Goal: Task Accomplishment & Management: Manage account settings

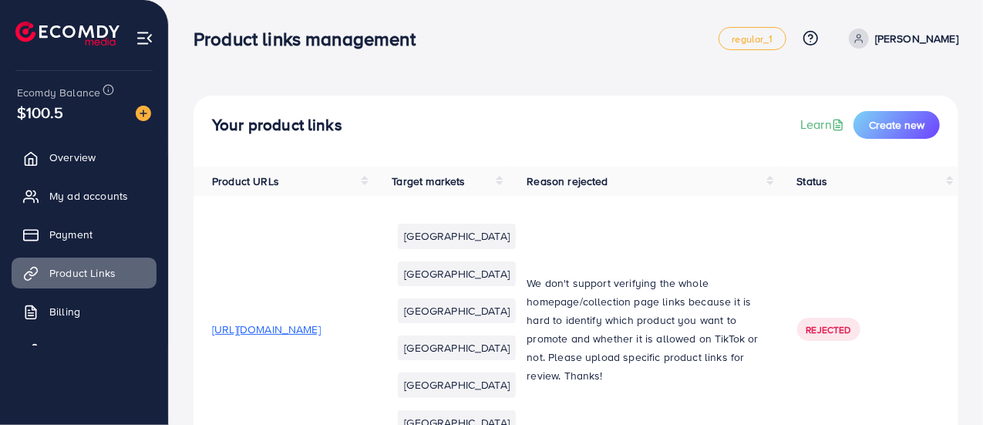
click at [869, 41] on span at bounding box center [859, 39] width 20 height 20
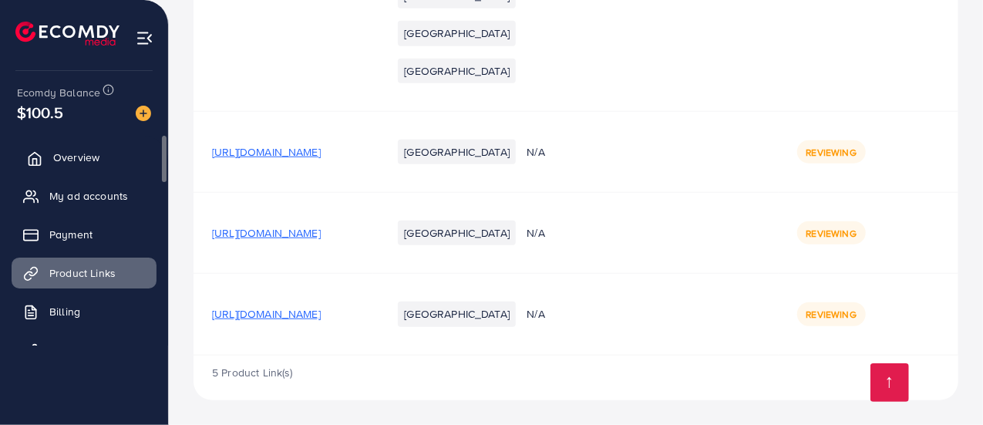
click at [74, 153] on span "Overview" at bounding box center [76, 157] width 46 height 15
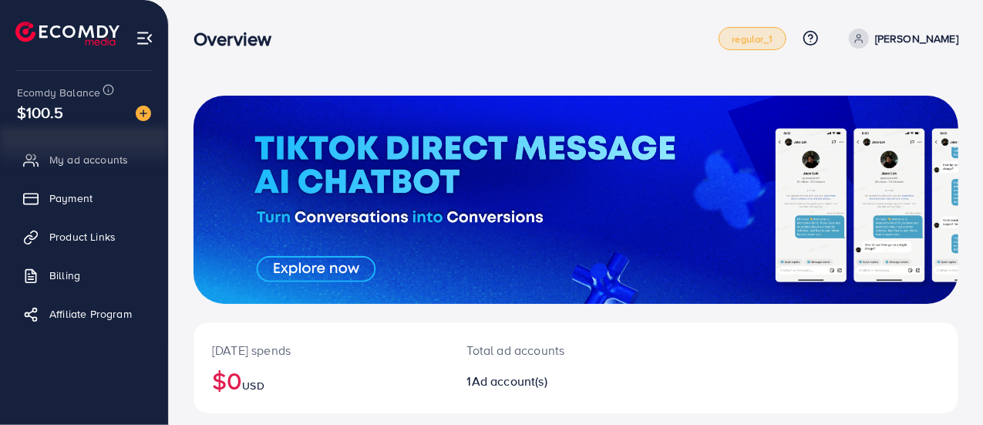
click at [773, 39] on span "regular_1" at bounding box center [752, 39] width 41 height 10
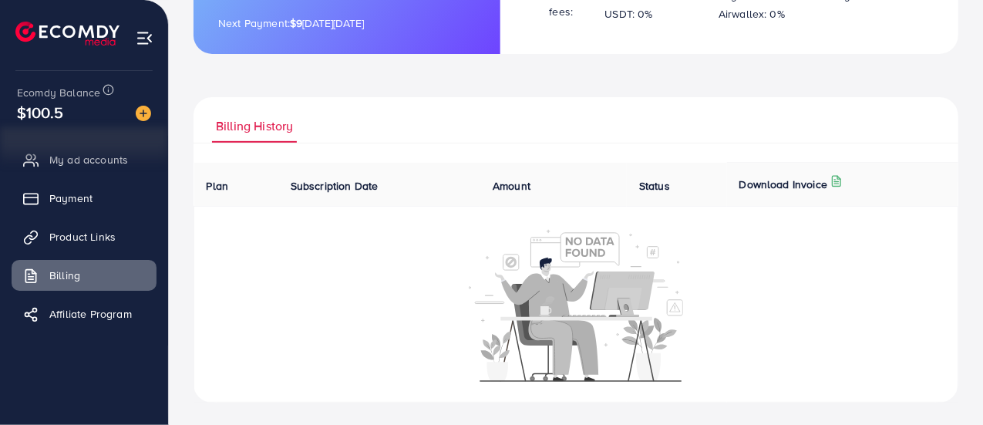
scroll to position [284, 0]
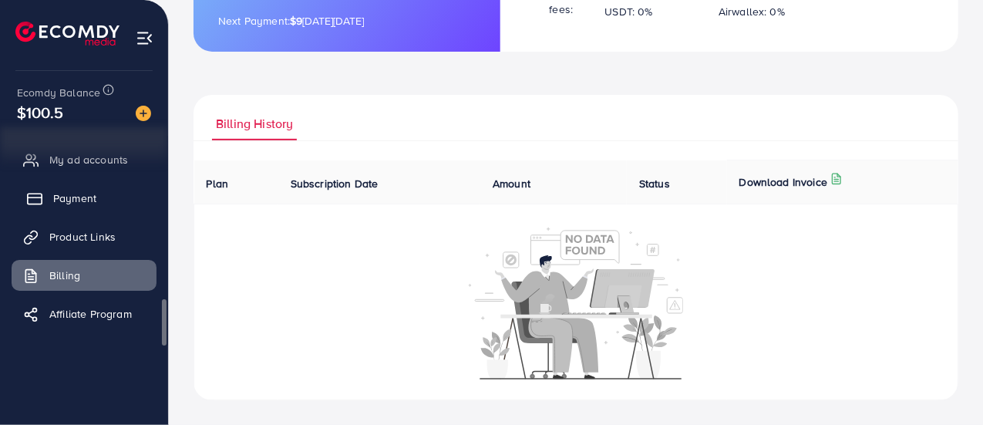
click at [93, 200] on span "Payment" at bounding box center [74, 197] width 43 height 15
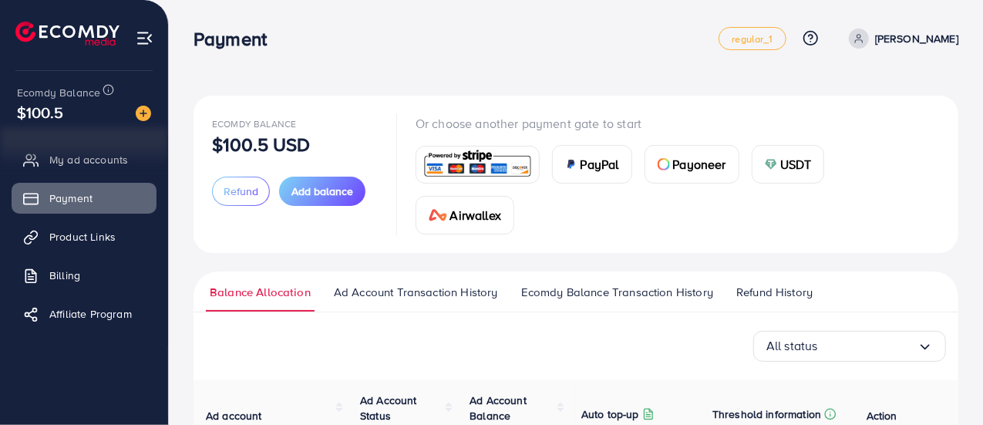
click at [140, 34] on img at bounding box center [145, 38] width 18 height 18
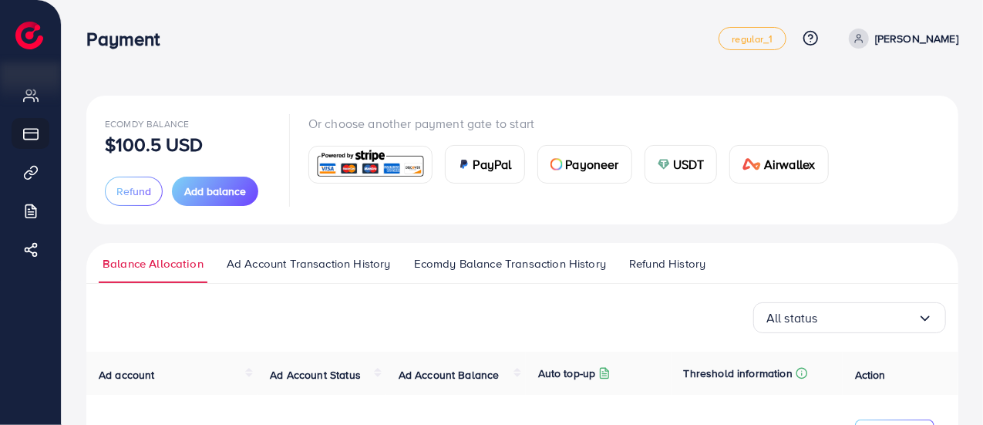
click at [864, 35] on icon at bounding box center [859, 38] width 11 height 11
click at [611, 33] on div "Payment" at bounding box center [402, 39] width 632 height 22
click at [260, 312] on div "All status Loading..." at bounding box center [522, 317] width 847 height 31
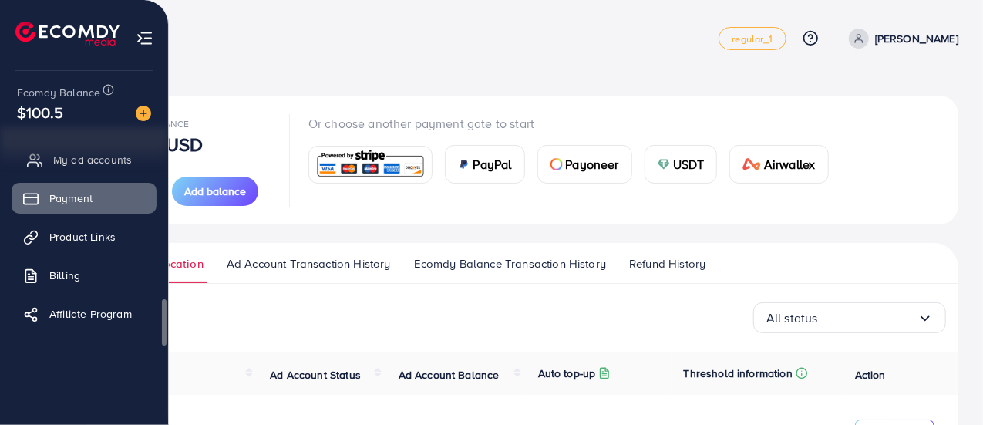
click at [66, 158] on span "My ad accounts" at bounding box center [92, 159] width 79 height 15
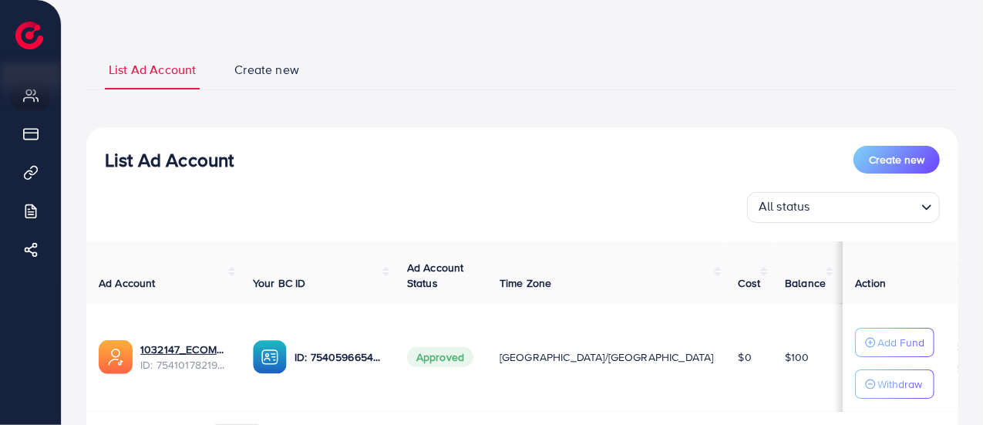
scroll to position [154, 0]
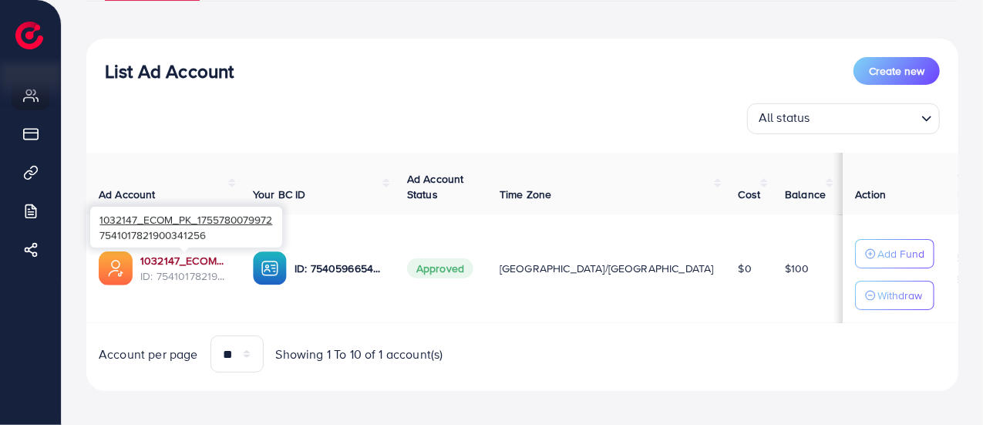
click at [176, 260] on link "1032147_ECOM_PK_1755780079972" at bounding box center [184, 260] width 88 height 15
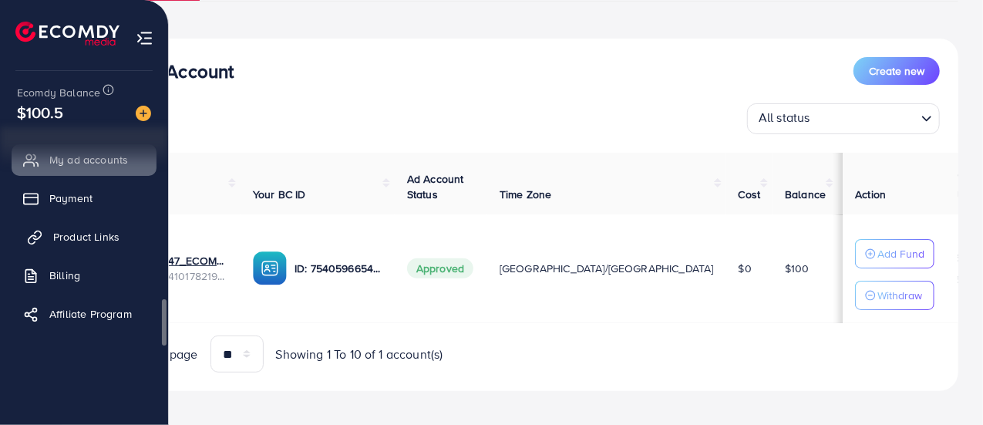
click at [60, 240] on span "Product Links" at bounding box center [86, 236] width 66 height 15
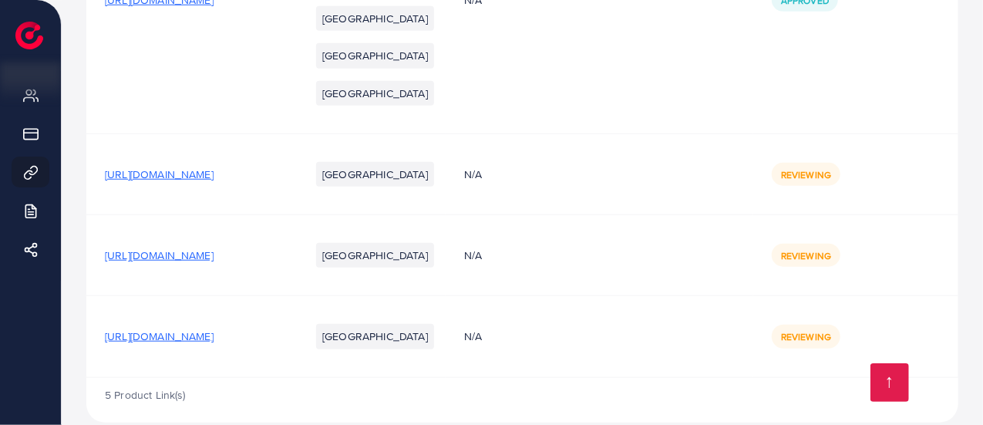
scroll to position [648, 0]
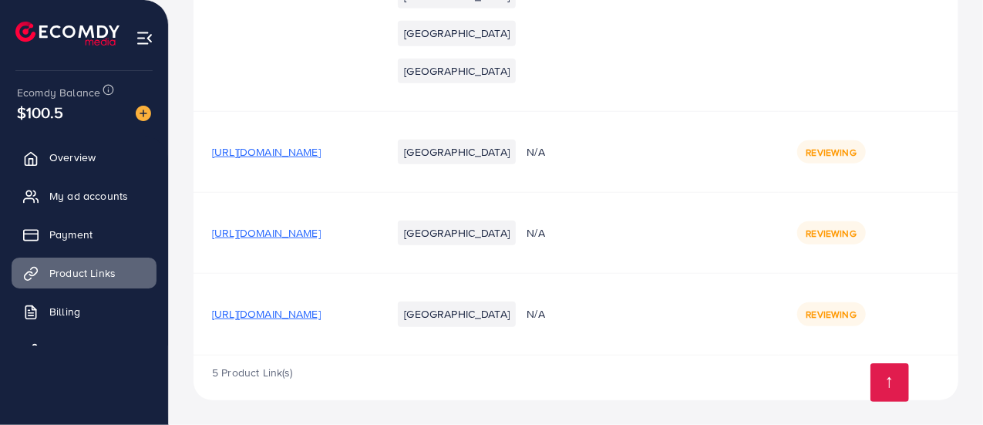
scroll to position [620, 0]
